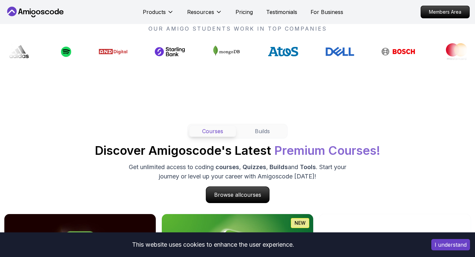
scroll to position [610, 0]
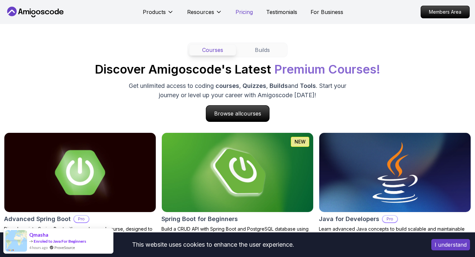
click at [239, 12] on p "Pricing" at bounding box center [243, 12] width 17 height 8
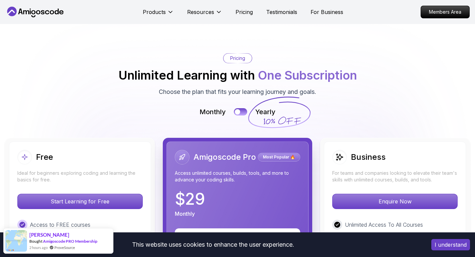
scroll to position [1422, 0]
click at [241, 112] on button at bounding box center [240, 112] width 14 height 8
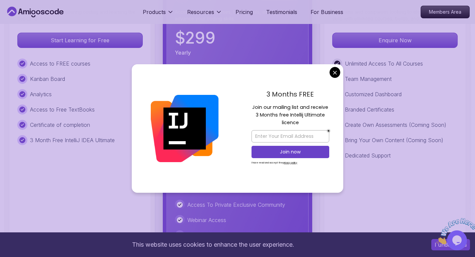
scroll to position [0, 0]
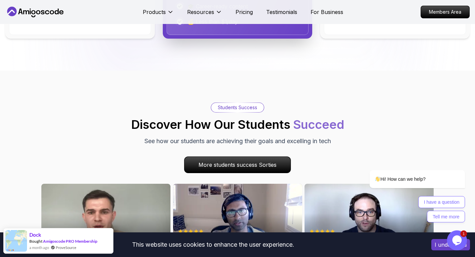
scroll to position [1846, 0]
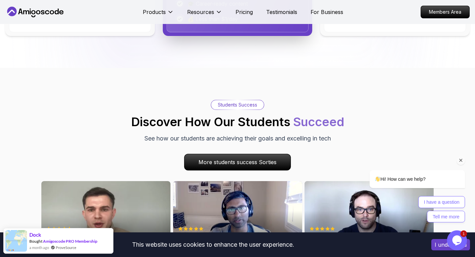
click at [462, 159] on icon "Chat attention grabber" at bounding box center [461, 161] width 6 height 6
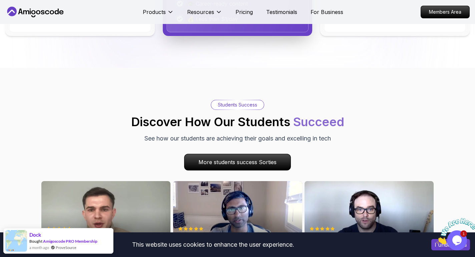
click at [436, 240] on icon "Close" at bounding box center [436, 243] width 0 height 6
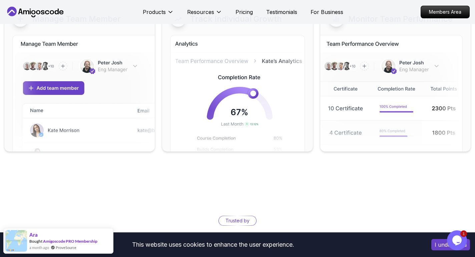
scroll to position [2933, 0]
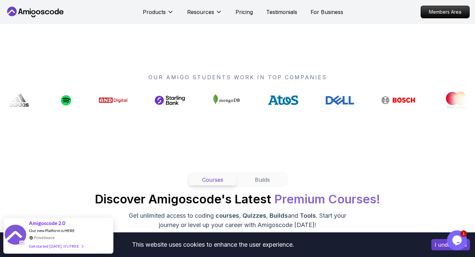
scroll to position [483, 0]
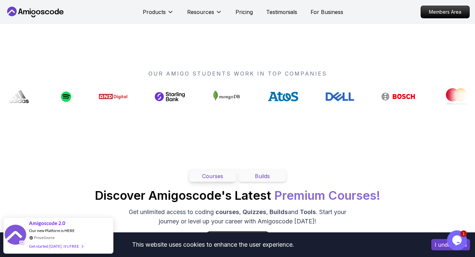
click at [248, 172] on button "Builds" at bounding box center [262, 176] width 47 height 11
click at [220, 175] on button "Courses" at bounding box center [212, 176] width 47 height 11
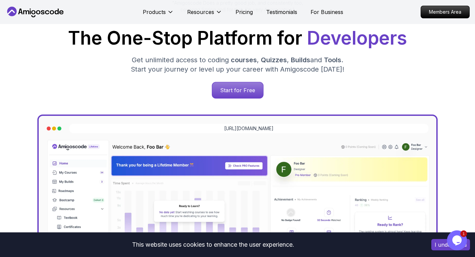
scroll to position [104, 0]
